Goal: Find specific page/section

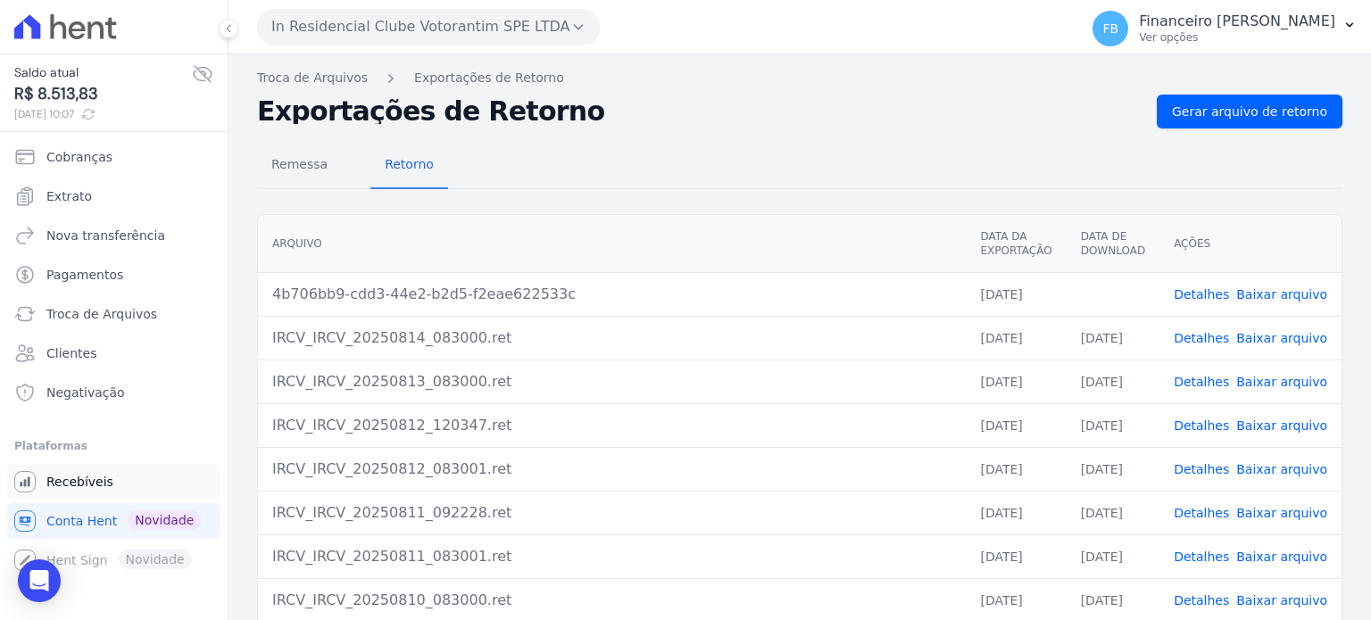
click at [92, 488] on span "Recebíveis" at bounding box center [79, 482] width 67 height 18
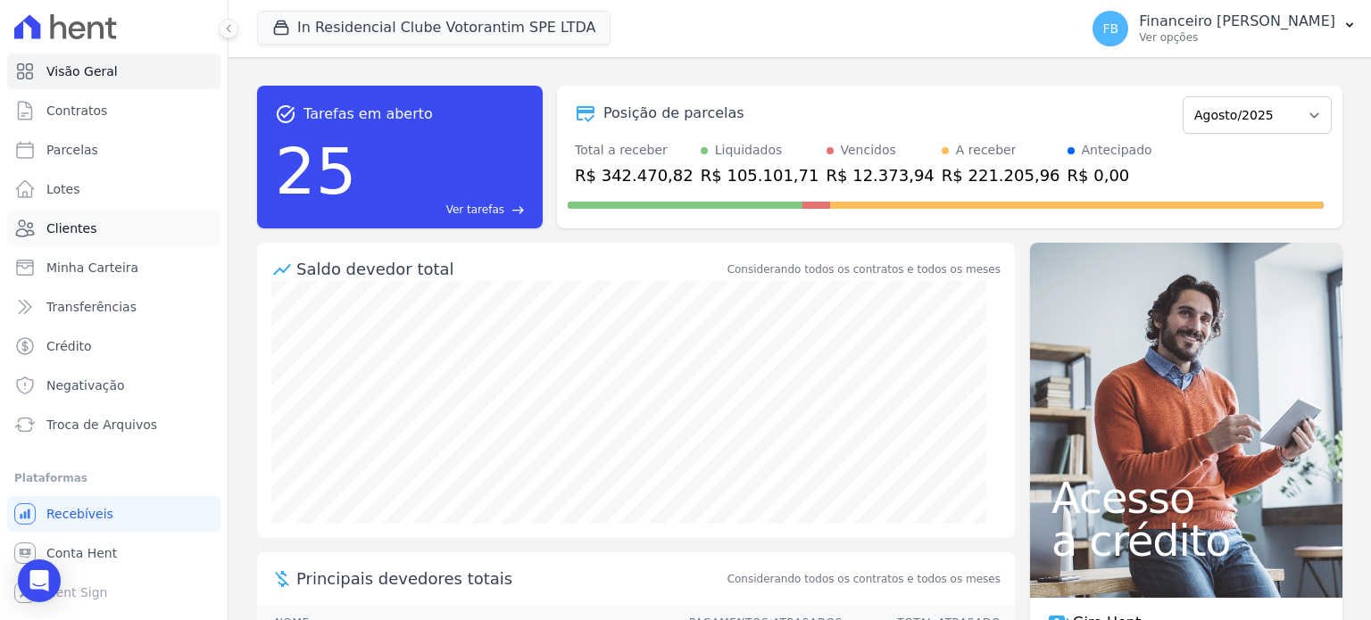
click at [99, 239] on link "Clientes" at bounding box center [113, 229] width 213 height 36
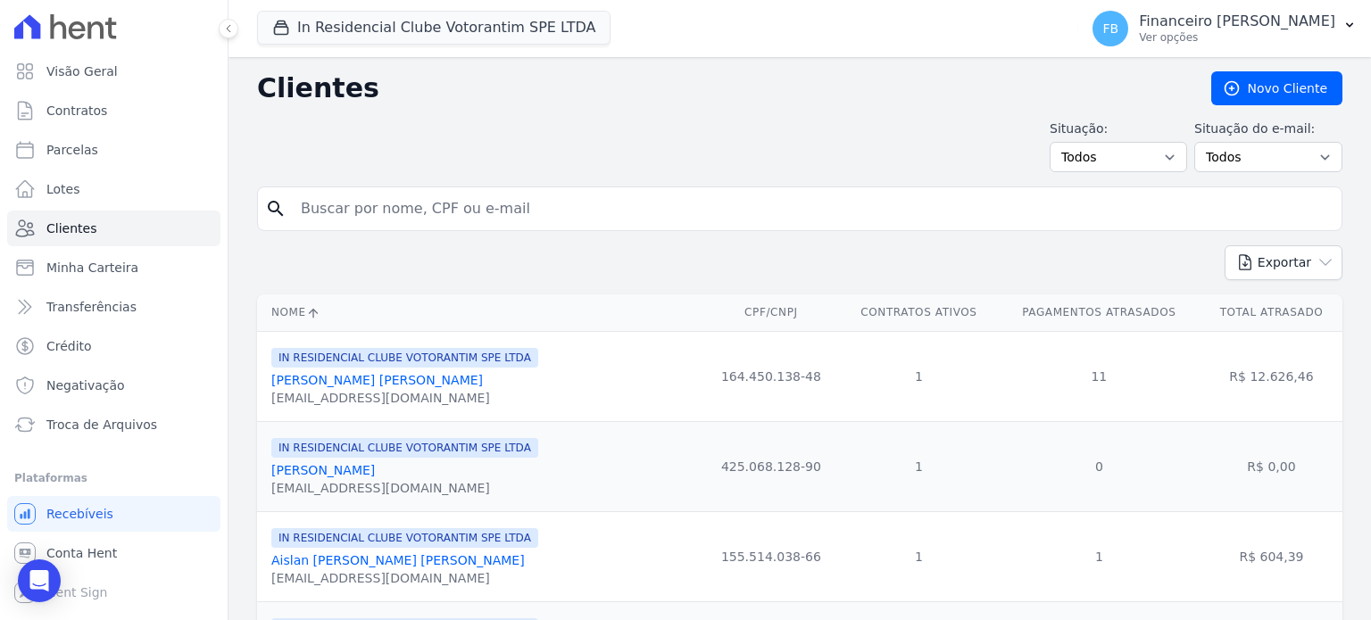
click at [423, 212] on input "search" at bounding box center [812, 209] width 1045 height 36
type input "emilly"
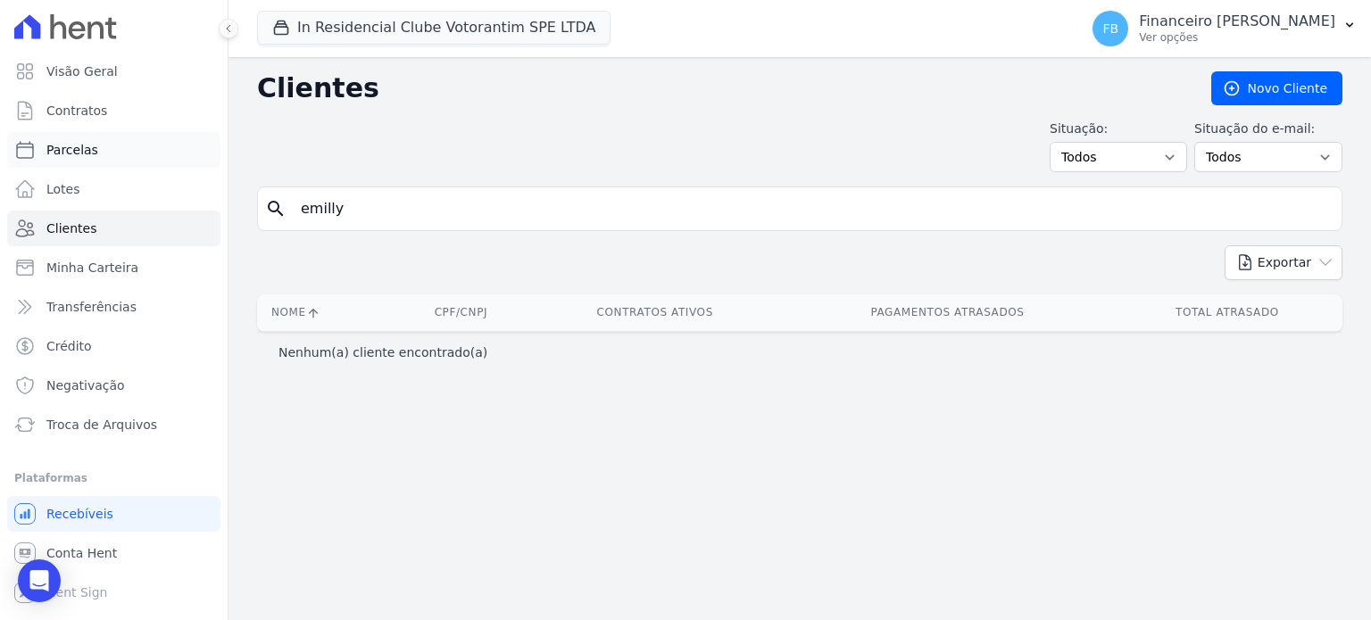
click at [120, 155] on link "Parcelas" at bounding box center [113, 150] width 213 height 36
select select
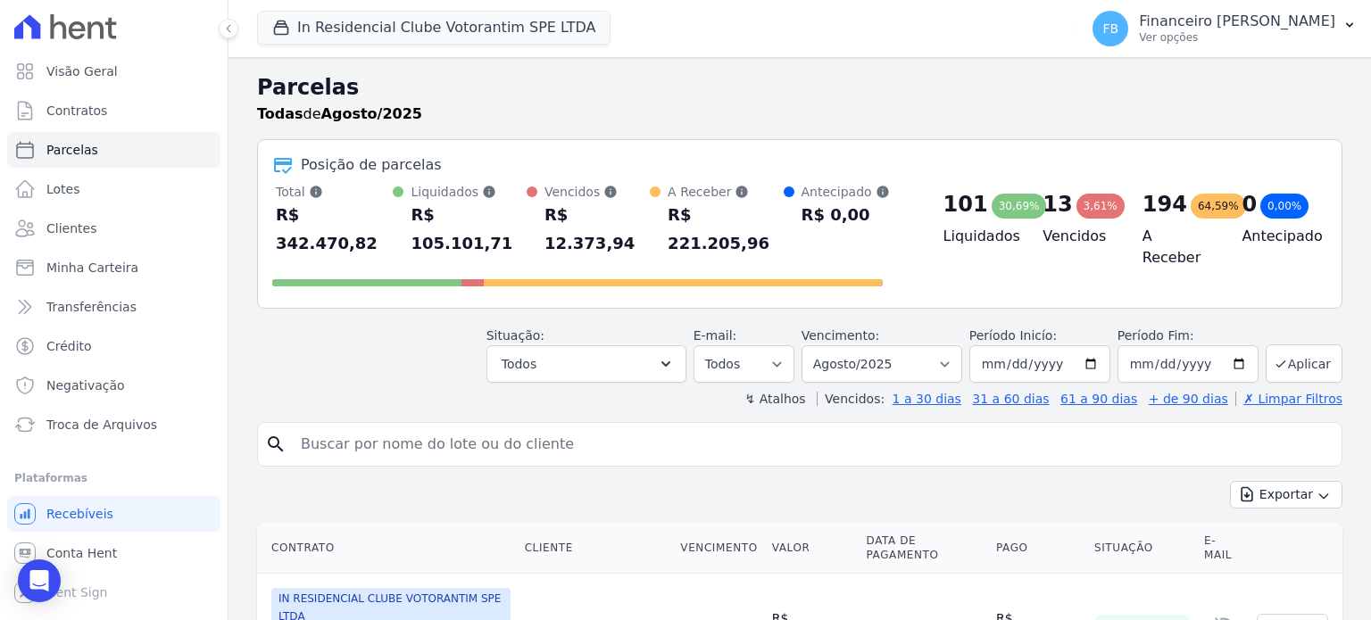
click at [337, 427] on input "search" at bounding box center [812, 445] width 1045 height 36
type input "emilly"
select select
